Goal: Information Seeking & Learning: Find specific fact

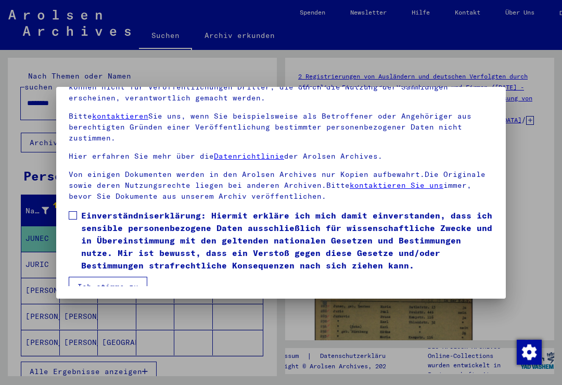
scroll to position [101, 0]
click at [75, 211] on span at bounding box center [73, 215] width 8 height 8
click at [136, 278] on button "Ich stimme zu" at bounding box center [108, 287] width 79 height 20
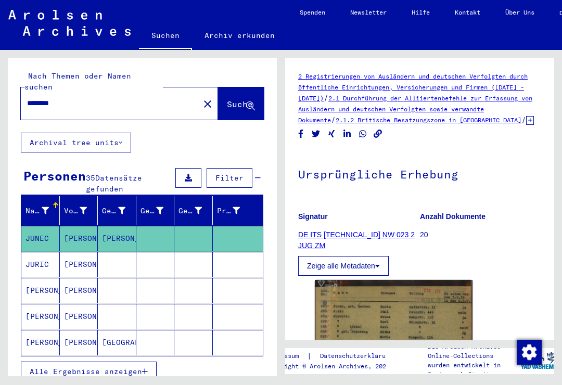
click at [111, 98] on input "********" at bounding box center [110, 103] width 166 height 11
click at [201, 98] on mat-icon "close" at bounding box center [207, 104] width 12 height 12
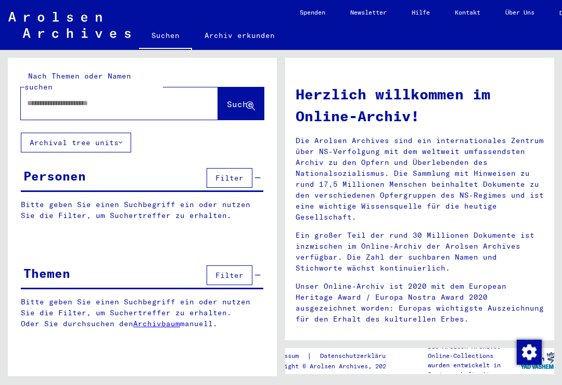
click at [132, 98] on input "text" at bounding box center [107, 103] width 160 height 11
click at [227, 99] on span "Suche" at bounding box center [240, 104] width 26 height 10
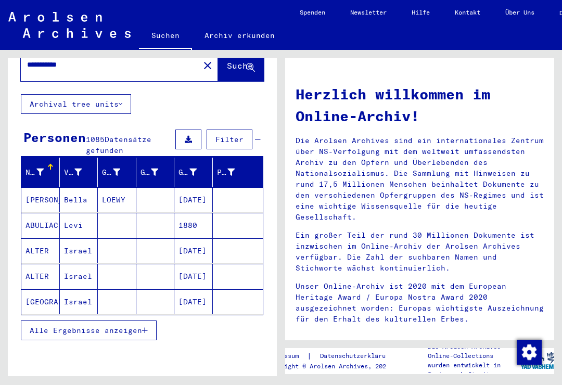
scroll to position [42, 0]
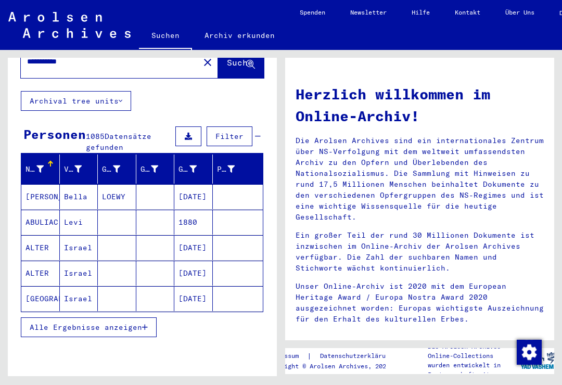
click at [149, 321] on button "Alle Ergebnisse anzeigen" at bounding box center [89, 327] width 136 height 20
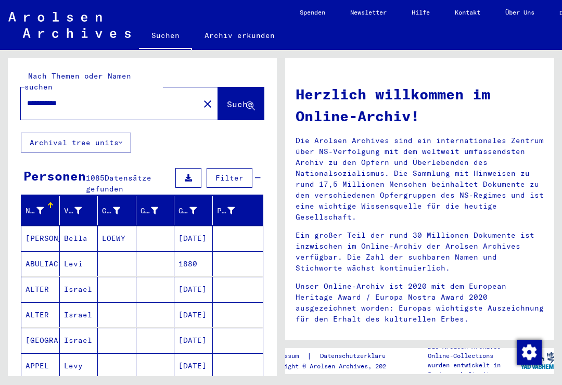
scroll to position [-1, 0]
click at [126, 98] on input "**********" at bounding box center [107, 103] width 160 height 11
click at [227, 99] on span "Suche" at bounding box center [240, 104] width 26 height 10
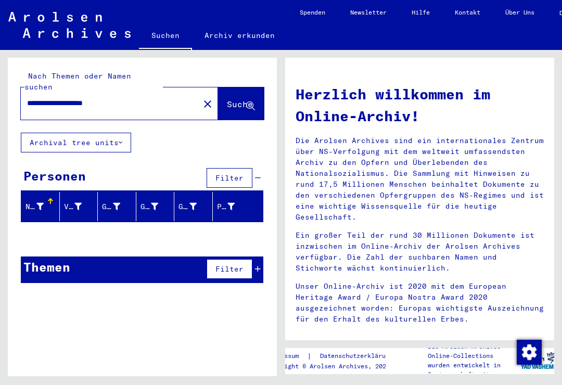
click at [146, 98] on input "**********" at bounding box center [107, 103] width 160 height 11
click at [62, 98] on input "**********" at bounding box center [107, 103] width 160 height 11
type input "**********"
click at [227, 99] on span "Suche" at bounding box center [240, 104] width 26 height 10
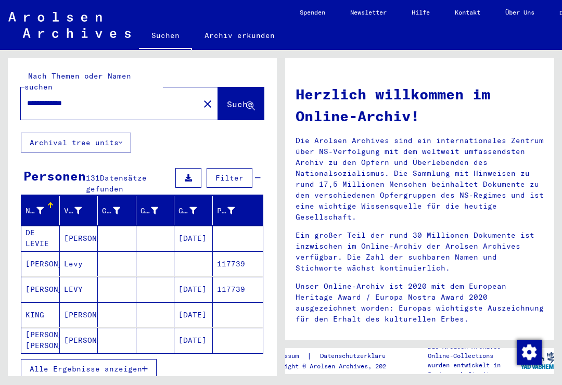
click at [77, 258] on mat-cell "Levy" at bounding box center [79, 263] width 38 height 25
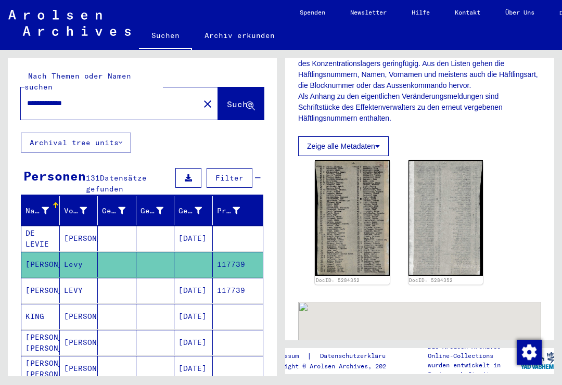
scroll to position [213, 0]
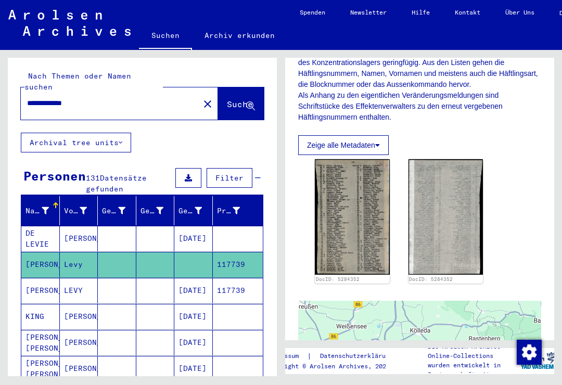
click at [348, 214] on img at bounding box center [352, 216] width 75 height 115
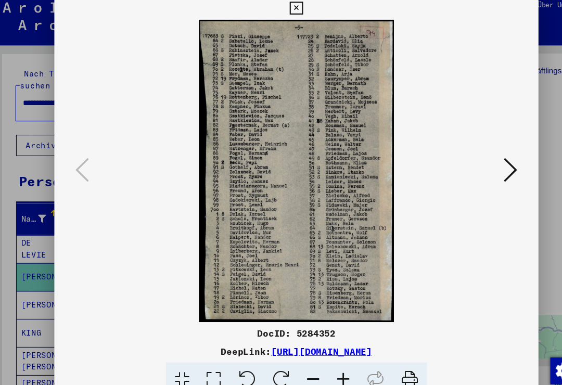
click at [474, 161] on icon at bounding box center [479, 165] width 12 height 25
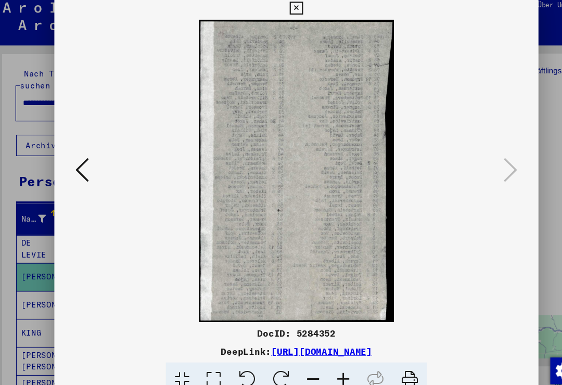
click at [78, 159] on icon at bounding box center [82, 165] width 12 height 25
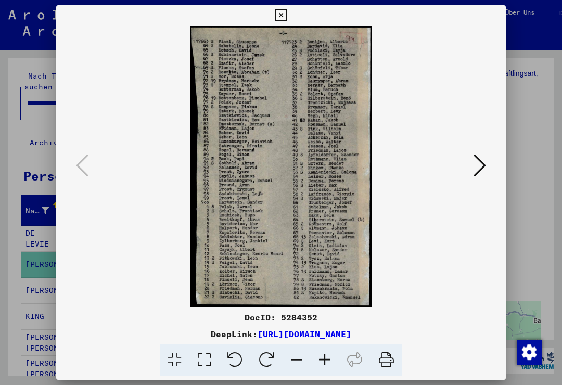
click at [286, 19] on icon at bounding box center [281, 15] width 12 height 12
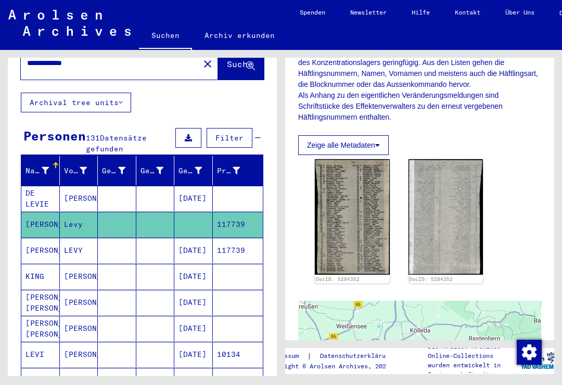
scroll to position [42, 0]
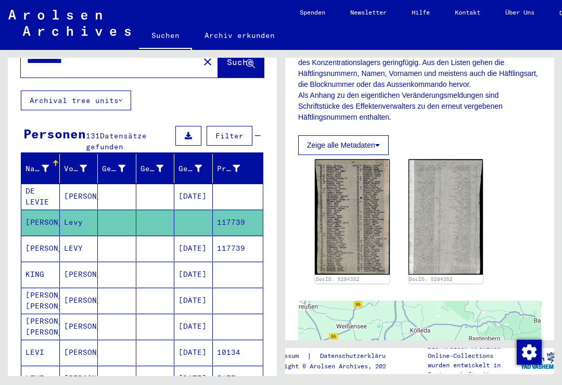
click at [42, 237] on mat-cell "[PERSON_NAME]" at bounding box center [40, 248] width 38 height 25
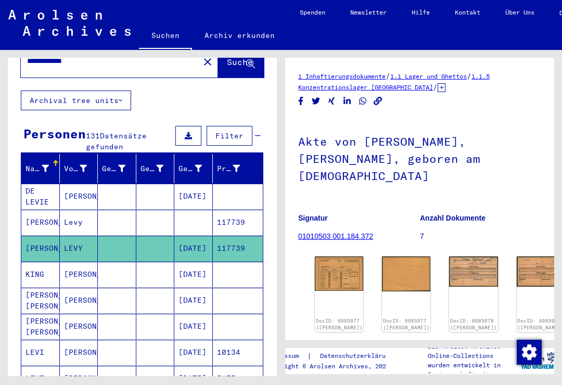
click at [330, 256] on img at bounding box center [339, 273] width 48 height 34
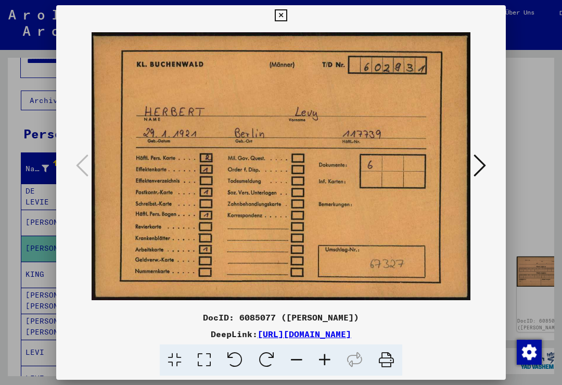
click at [472, 171] on button at bounding box center [479, 166] width 19 height 30
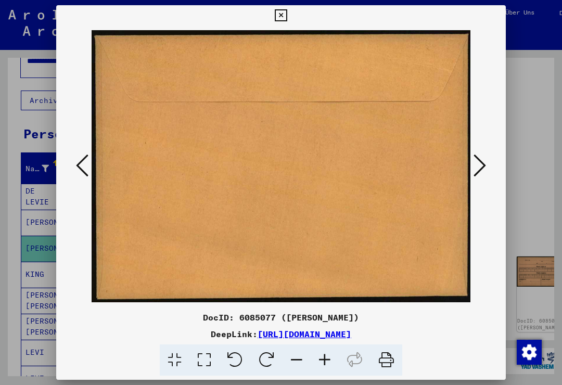
click at [478, 173] on icon at bounding box center [479, 165] width 12 height 25
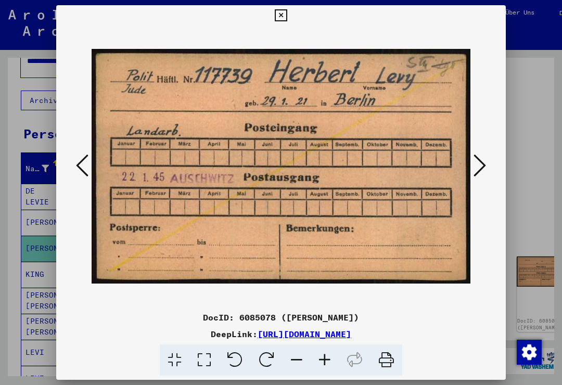
click at [484, 171] on icon at bounding box center [479, 165] width 12 height 25
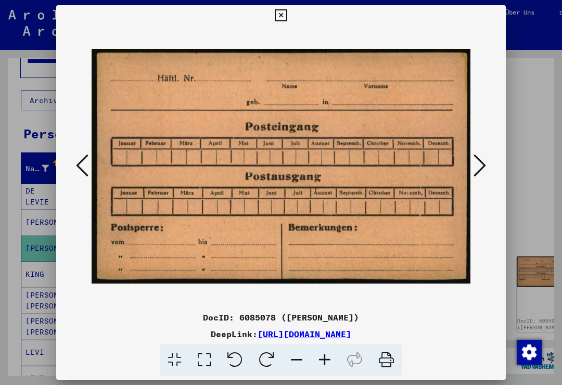
click at [480, 171] on icon at bounding box center [479, 165] width 12 height 25
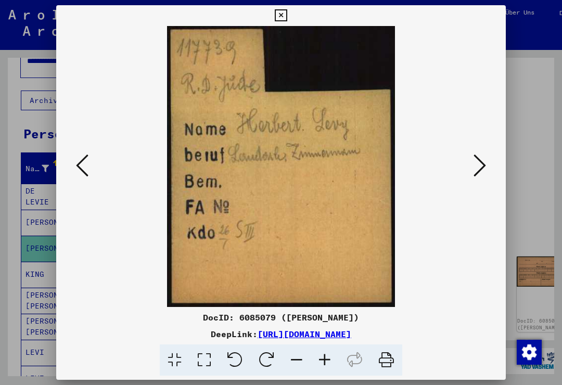
click at [484, 171] on icon at bounding box center [479, 165] width 12 height 25
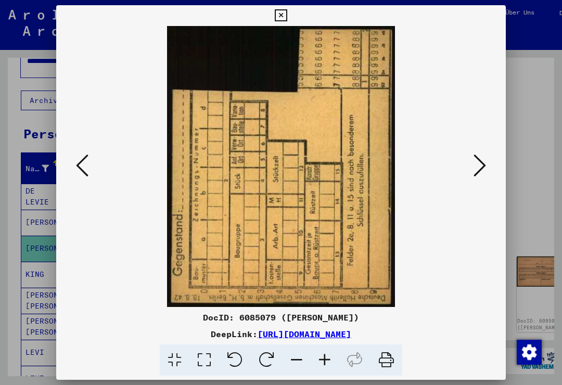
click at [486, 172] on button at bounding box center [479, 166] width 19 height 30
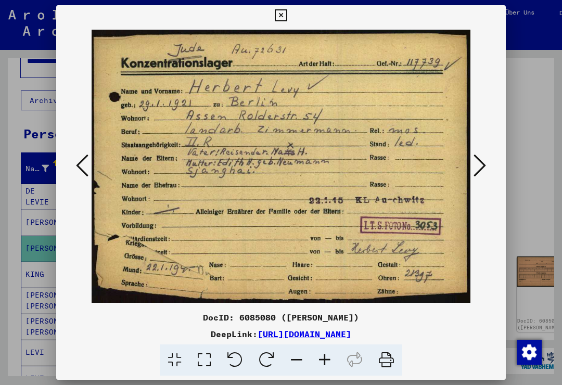
click at [484, 171] on icon at bounding box center [479, 165] width 12 height 25
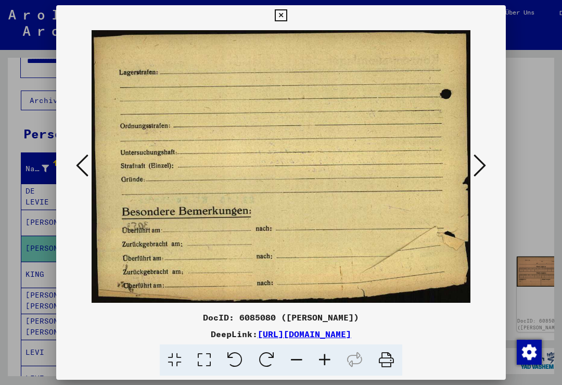
click at [486, 170] on button at bounding box center [479, 166] width 19 height 30
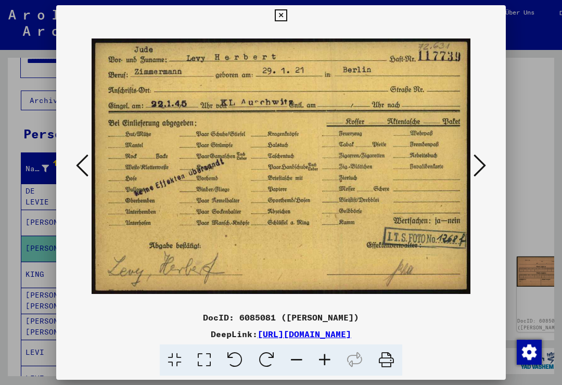
click at [487, 168] on button at bounding box center [479, 166] width 19 height 30
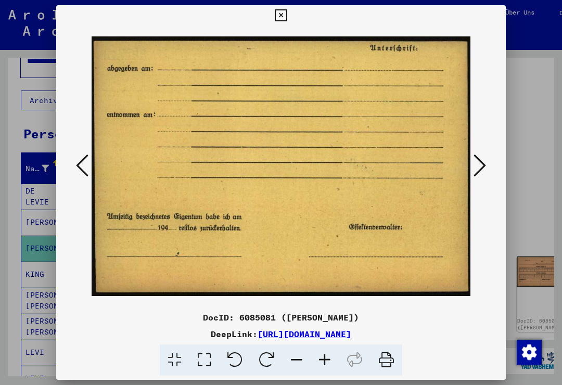
click at [488, 167] on button at bounding box center [479, 166] width 19 height 30
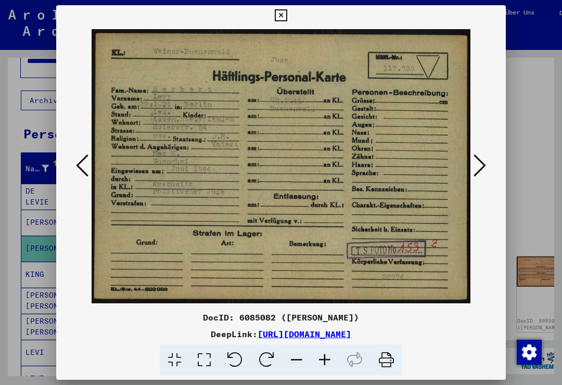
click at [484, 168] on icon at bounding box center [479, 165] width 12 height 25
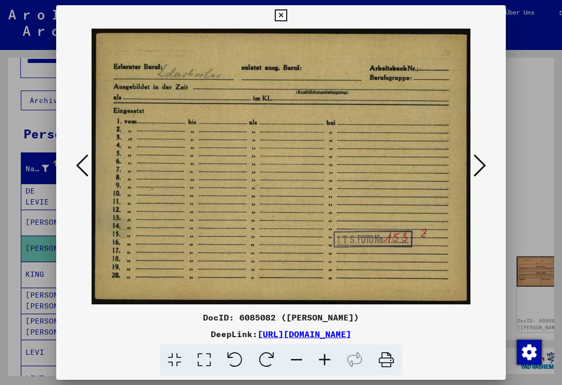
click at [484, 167] on icon at bounding box center [479, 165] width 12 height 25
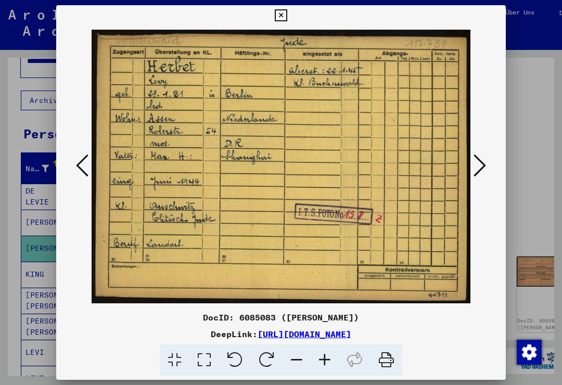
click at [286, 17] on icon at bounding box center [281, 15] width 12 height 12
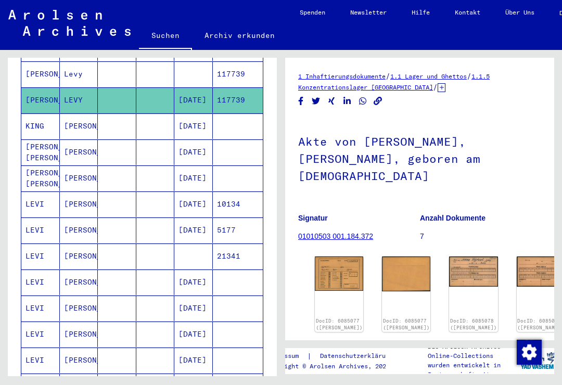
scroll to position [191, 0]
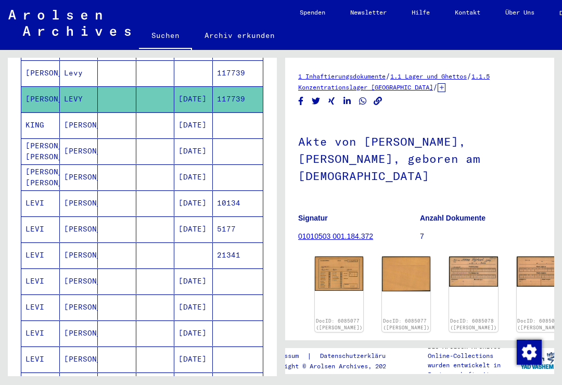
click at [88, 198] on mat-cell "[PERSON_NAME]" at bounding box center [79, 202] width 38 height 25
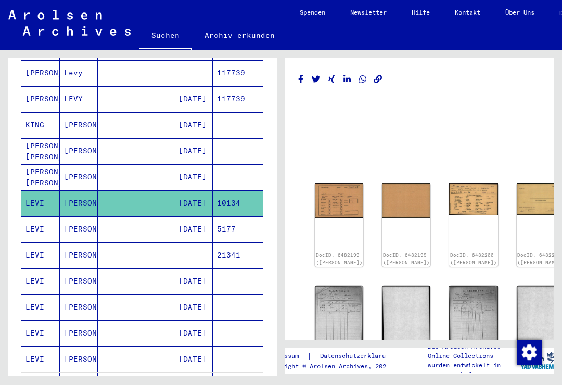
click at [331, 192] on img at bounding box center [339, 200] width 48 height 35
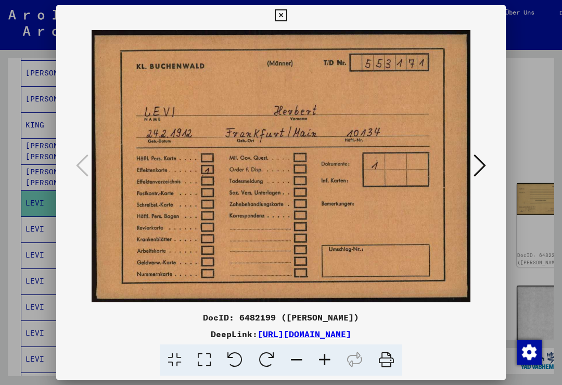
click at [290, 22] on button at bounding box center [280, 15] width 18 height 21
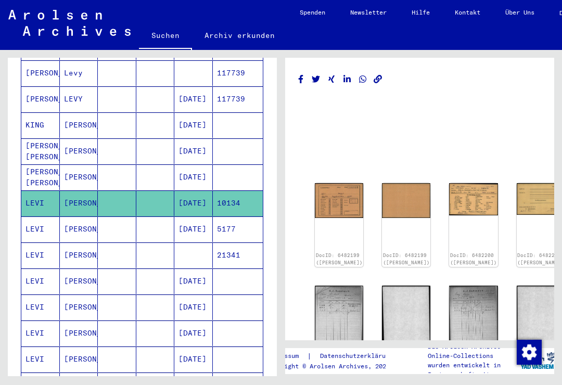
click at [89, 222] on mat-cell "[PERSON_NAME]" at bounding box center [79, 228] width 38 height 25
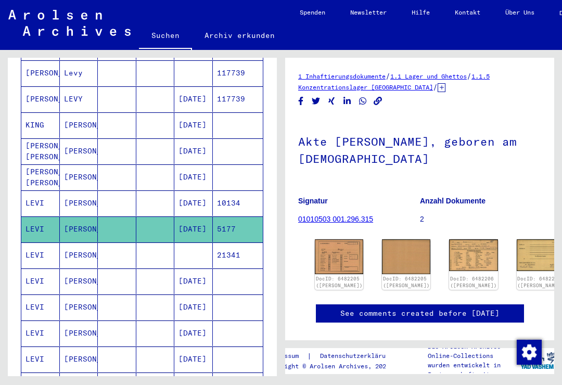
click at [337, 257] on img at bounding box center [339, 256] width 48 height 35
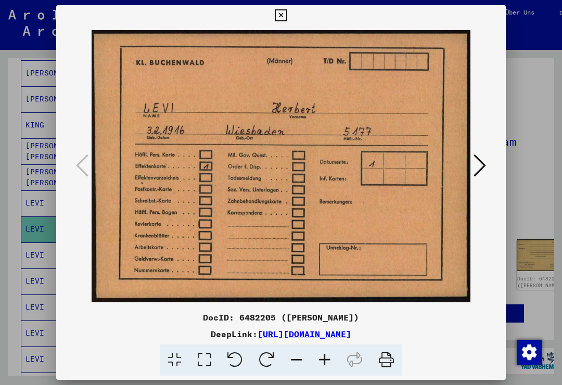
click at [286, 14] on icon at bounding box center [281, 15] width 12 height 12
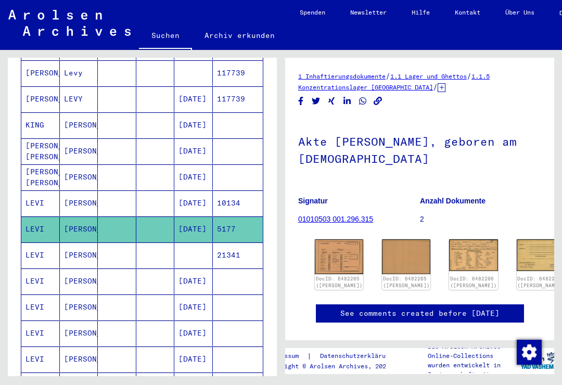
click at [39, 254] on mat-cell "LEVI" at bounding box center [40, 254] width 38 height 25
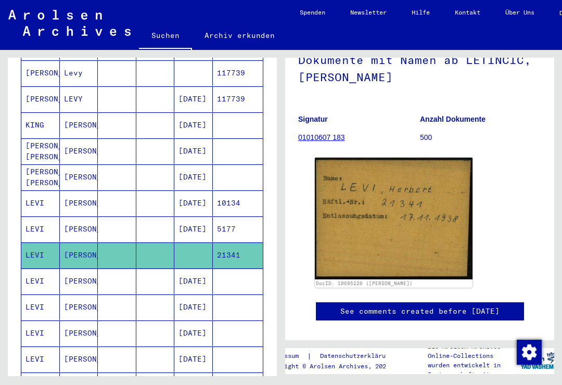
scroll to position [89, 0]
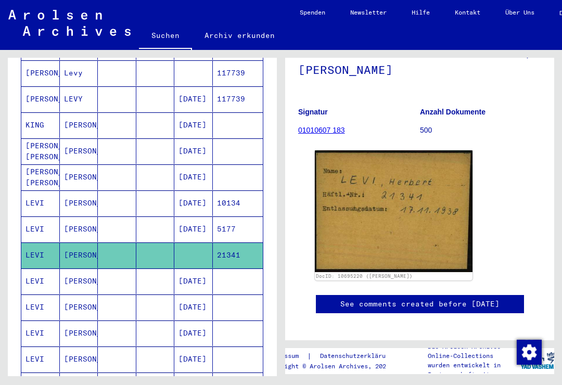
click at [424, 216] on img at bounding box center [394, 210] width 158 height 121
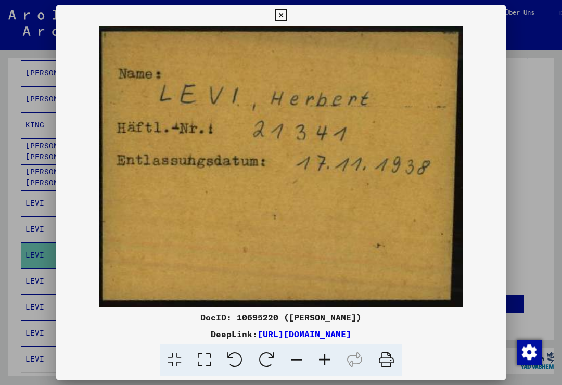
click at [290, 25] on button at bounding box center [280, 15] width 18 height 21
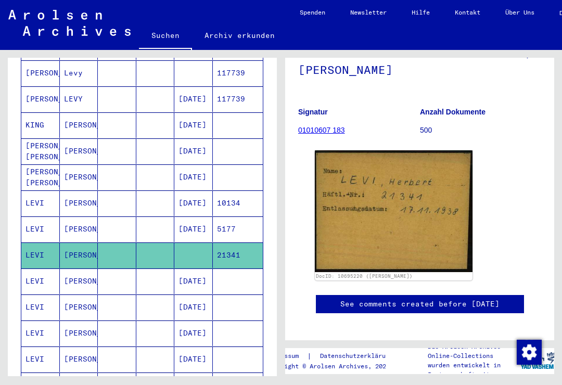
click at [42, 272] on mat-cell "LEVI" at bounding box center [40, 280] width 38 height 25
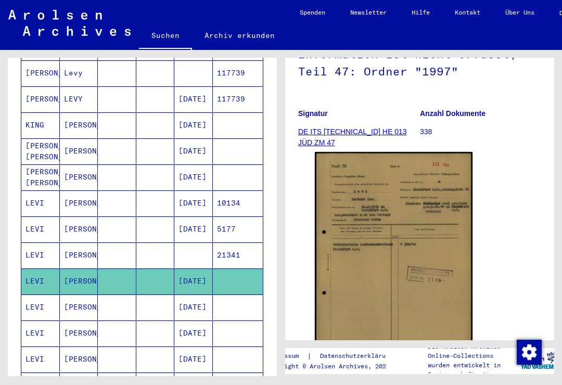
scroll to position [171, 0]
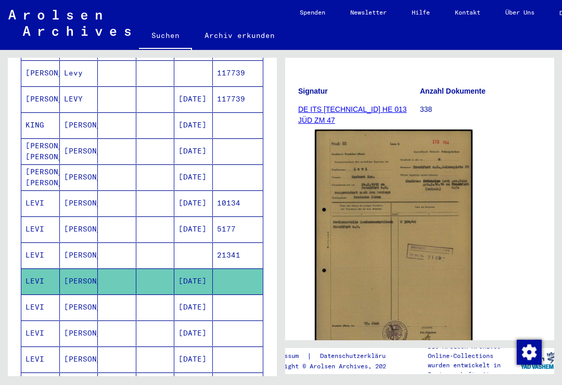
click at [40, 299] on mat-cell "LEVI" at bounding box center [40, 306] width 38 height 25
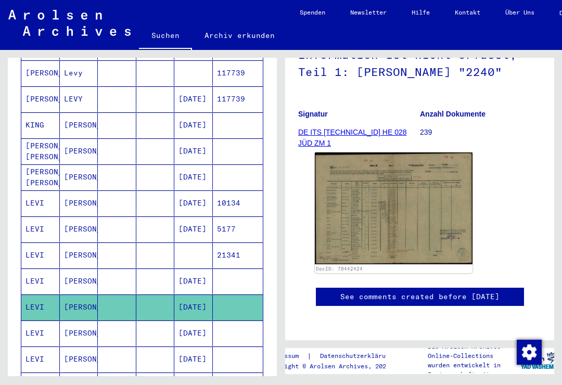
scroll to position [7, 0]
click at [44, 320] on mat-cell "LEVI" at bounding box center [40, 332] width 38 height 25
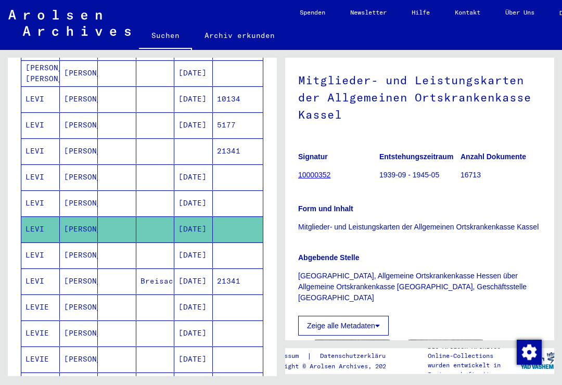
scroll to position [301, 0]
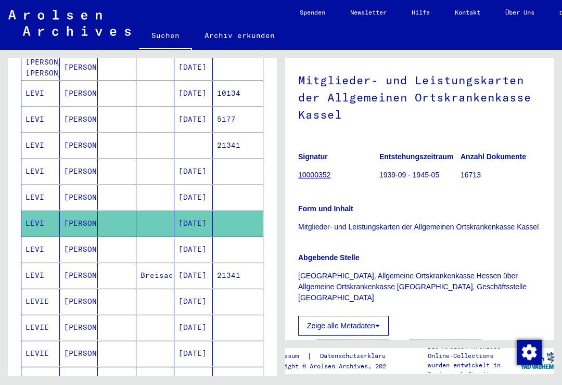
click at [38, 237] on mat-cell "LEVI" at bounding box center [40, 249] width 38 height 25
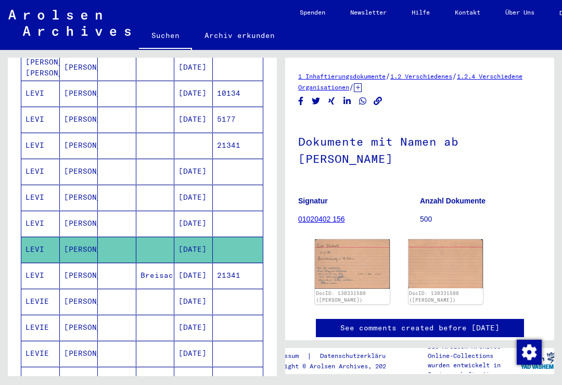
click at [350, 266] on img at bounding box center [352, 263] width 75 height 49
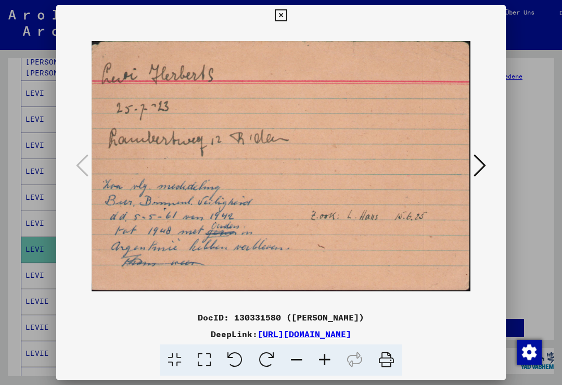
click at [290, 21] on button at bounding box center [280, 15] width 18 height 21
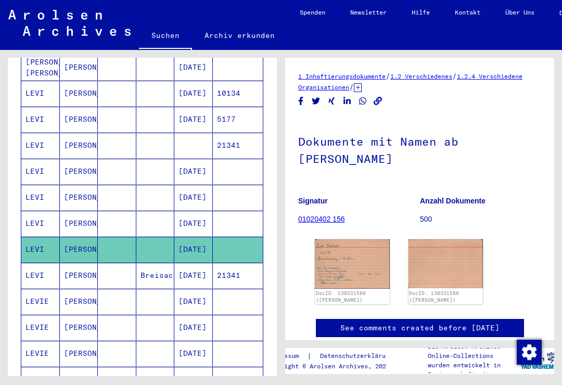
click at [364, 263] on img at bounding box center [352, 263] width 75 height 49
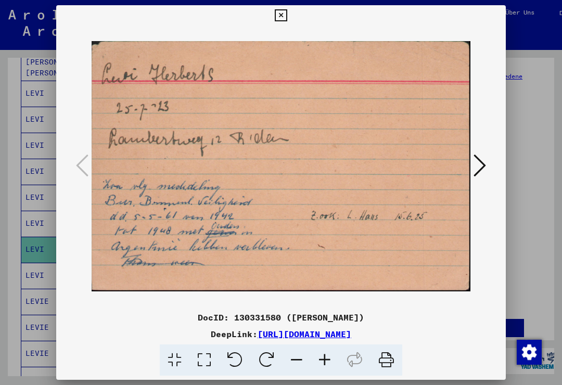
click at [286, 18] on icon at bounding box center [281, 15] width 12 height 12
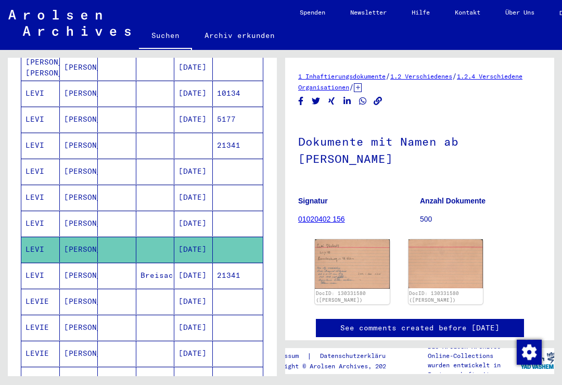
click at [42, 263] on mat-cell "LEVI" at bounding box center [40, 275] width 38 height 25
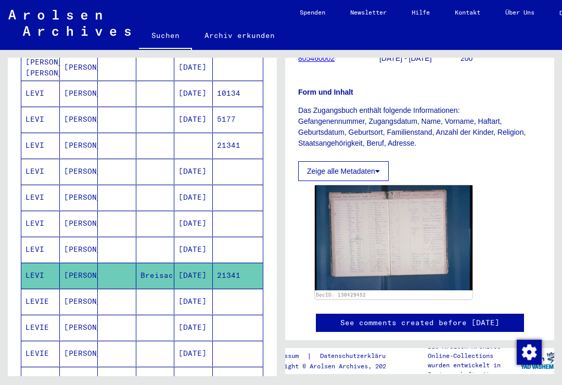
scroll to position [177, 0]
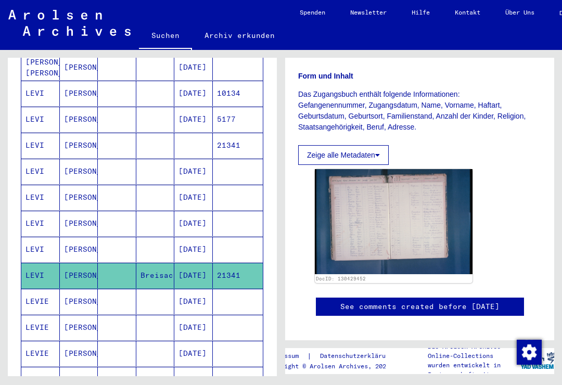
click at [402, 232] on img at bounding box center [394, 221] width 158 height 105
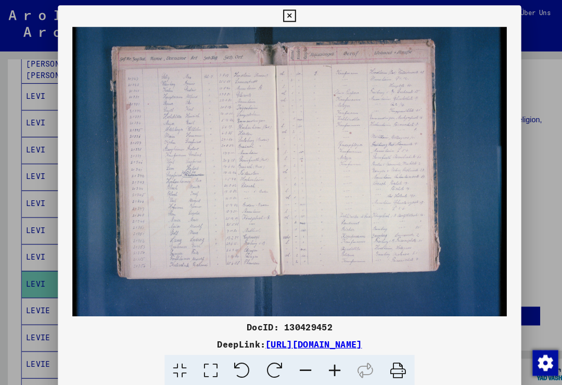
click at [286, 17] on icon at bounding box center [281, 15] width 12 height 12
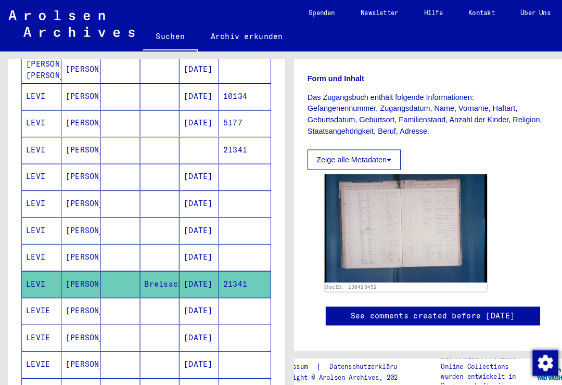
click at [47, 133] on mat-cell "LEVI" at bounding box center [40, 145] width 38 height 25
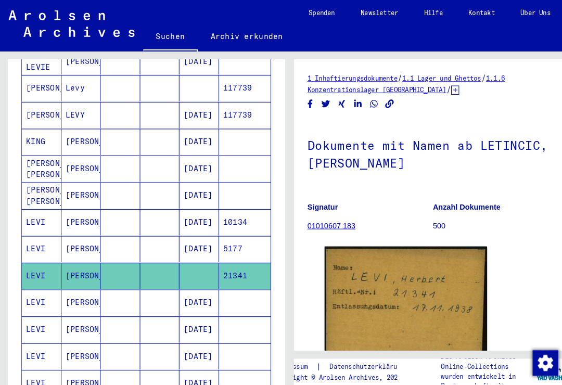
scroll to position [178, 0]
